Goal: Transaction & Acquisition: Purchase product/service

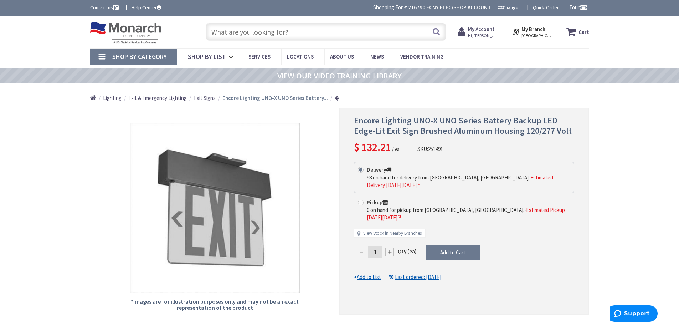
click at [231, 34] on input "text" at bounding box center [326, 32] width 241 height 18
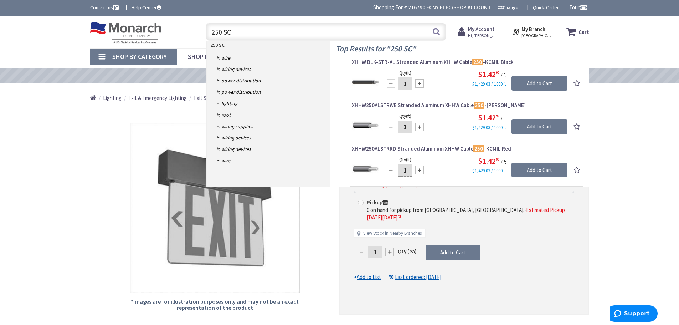
type input "250 SCR"
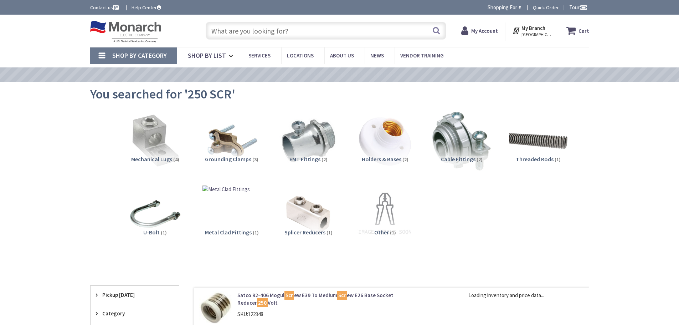
type input "[GEOGRAPHIC_DATA], [GEOGRAPHIC_DATA]"
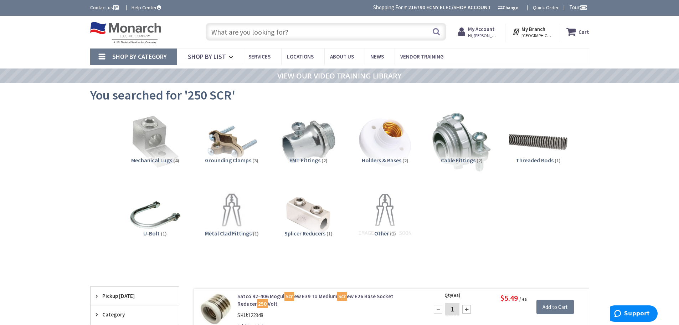
click at [220, 30] on input "text" at bounding box center [326, 32] width 241 height 18
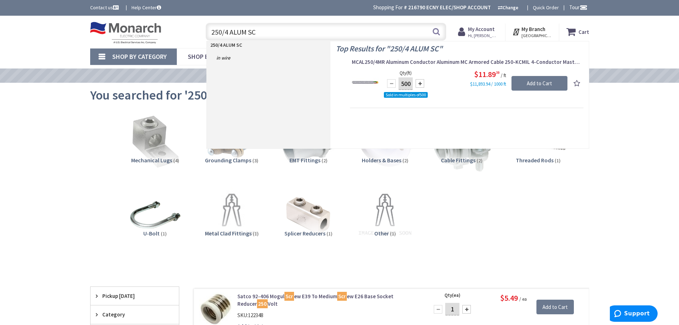
type input "250/4 ALUM SCR"
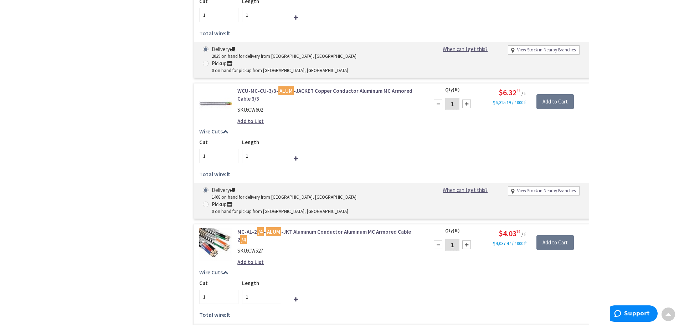
scroll to position [2284, 0]
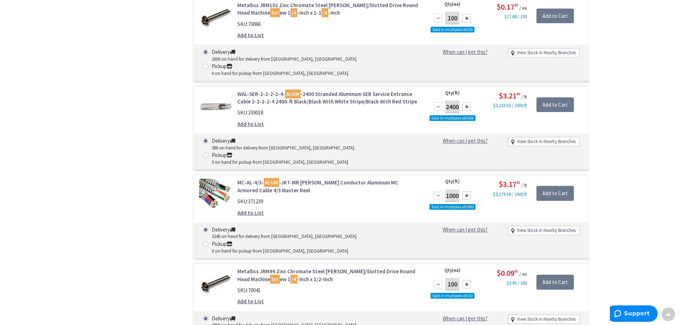
scroll to position [4791, 0]
